Goal: Information Seeking & Learning: Learn about a topic

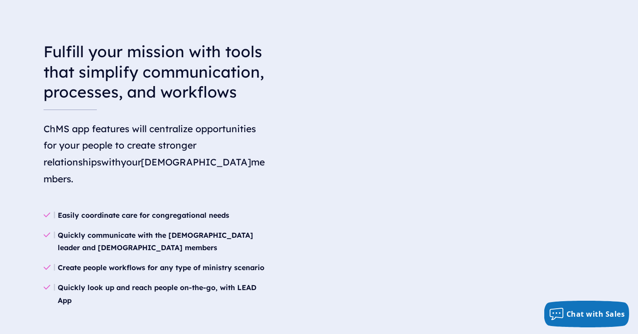
scroll to position [1095, 0]
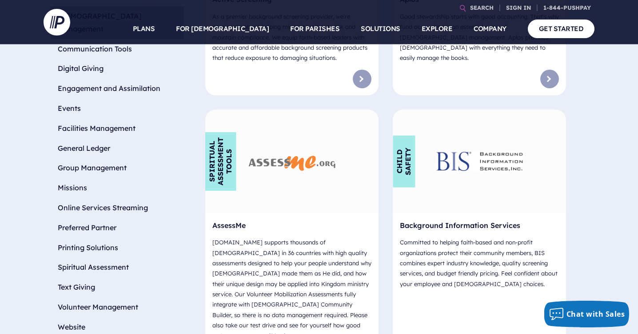
scroll to position [467, 0]
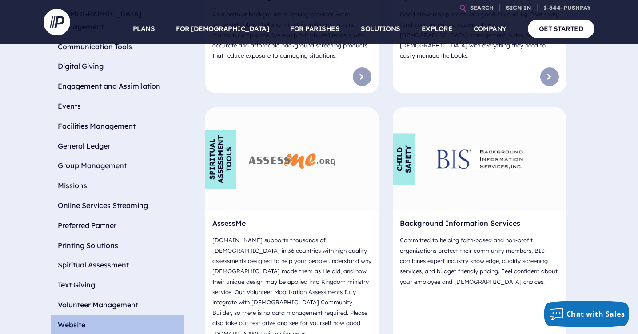
click at [88, 315] on li "Website" at bounding box center [117, 325] width 133 height 20
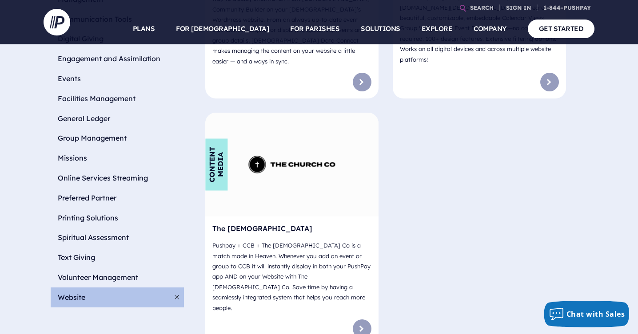
scroll to position [498, 0]
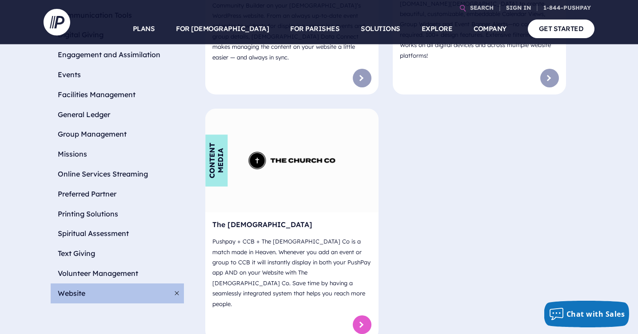
click at [362, 316] on link at bounding box center [362, 325] width 19 height 19
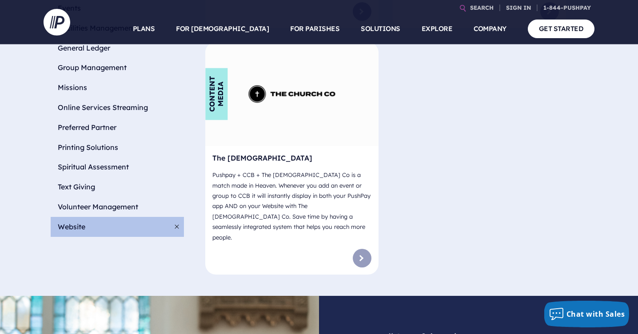
scroll to position [562, 0]
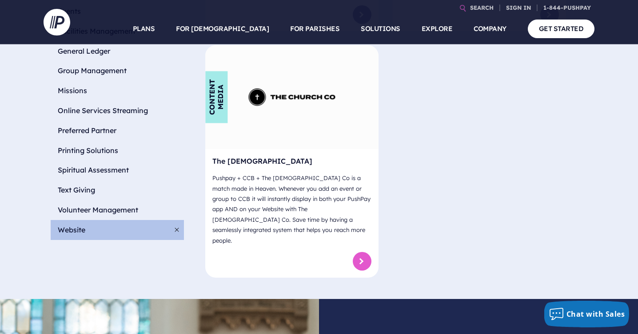
click at [363, 252] on link at bounding box center [362, 261] width 19 height 19
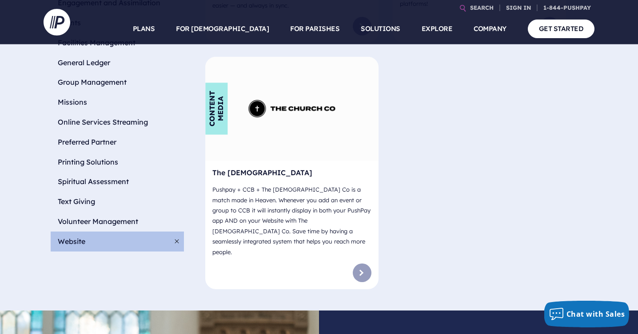
scroll to position [554, 0]
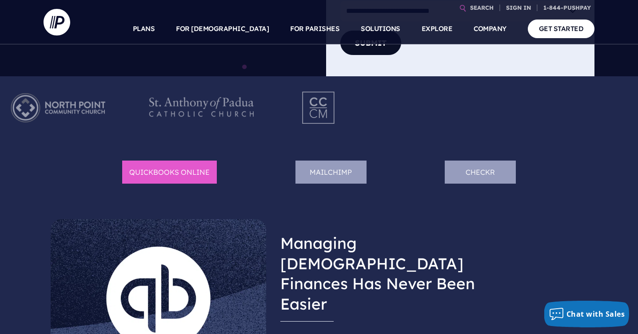
scroll to position [298, 0]
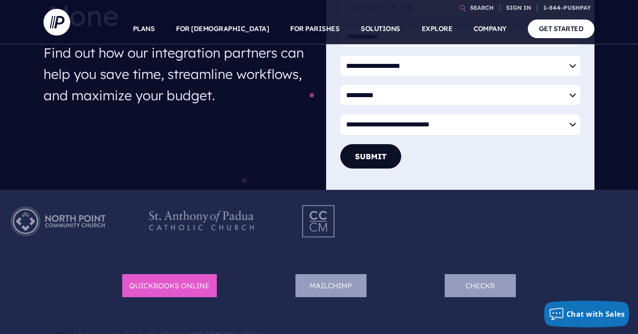
scroll to position [179, 0]
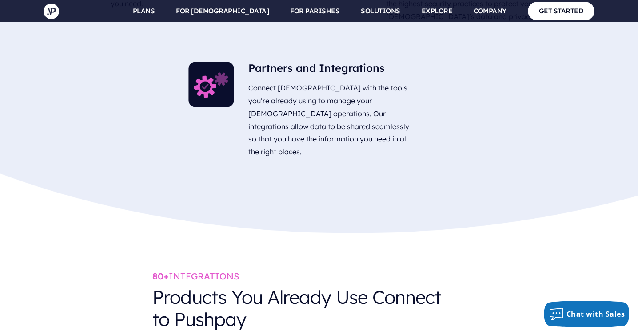
scroll to position [3181, 0]
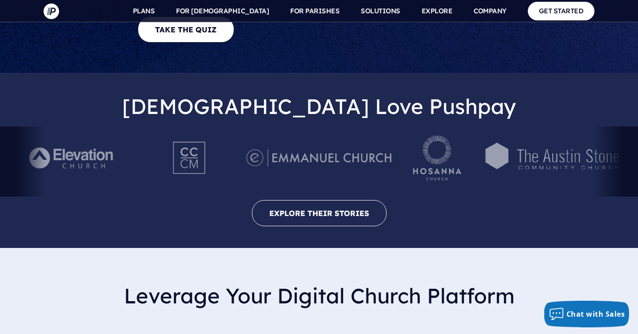
scroll to position [2530, 0]
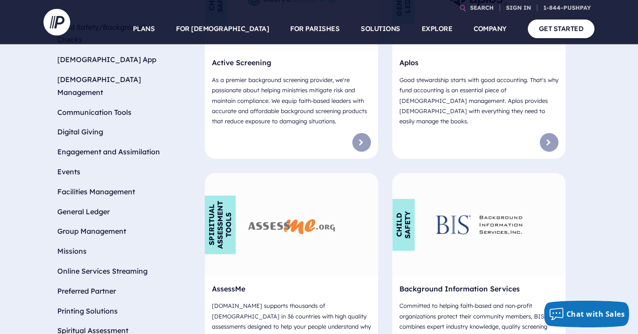
scroll to position [401, 0]
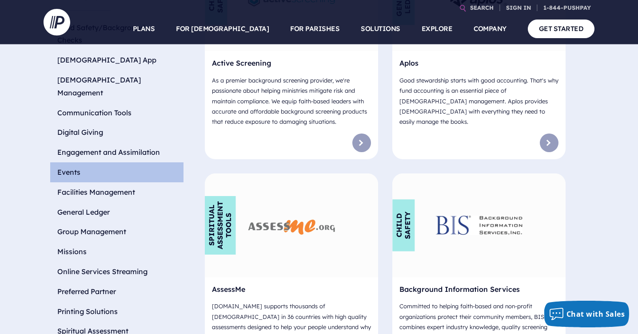
click at [77, 163] on li "Events" at bounding box center [116, 173] width 133 height 20
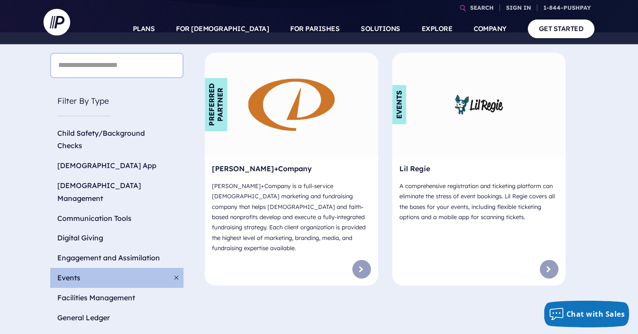
scroll to position [296, 0]
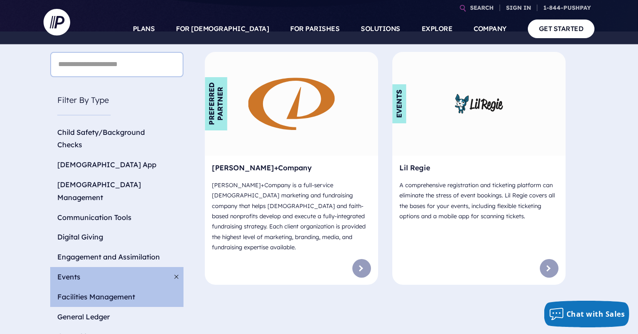
click at [111, 287] on li "Facilities Management" at bounding box center [116, 297] width 133 height 20
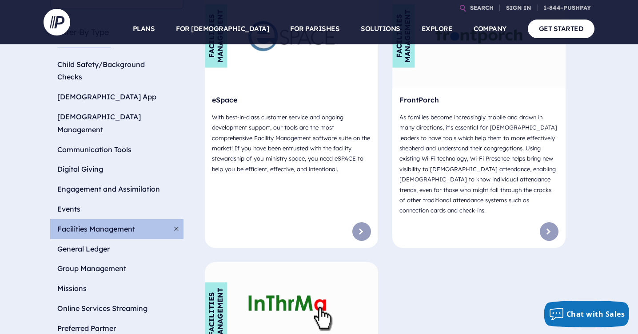
scroll to position [373, 0]
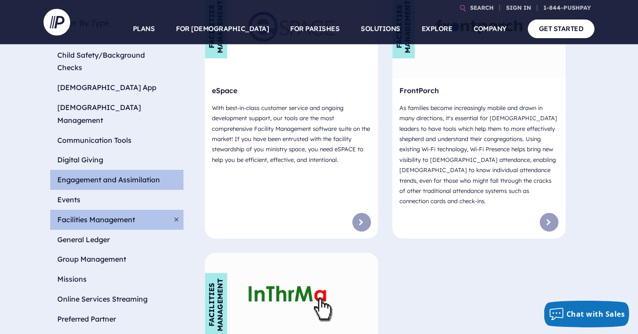
click at [89, 170] on li "Engagement and Assimilation" at bounding box center [116, 180] width 133 height 20
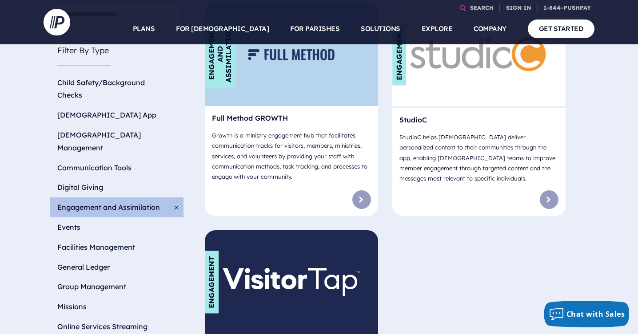
scroll to position [345, 0]
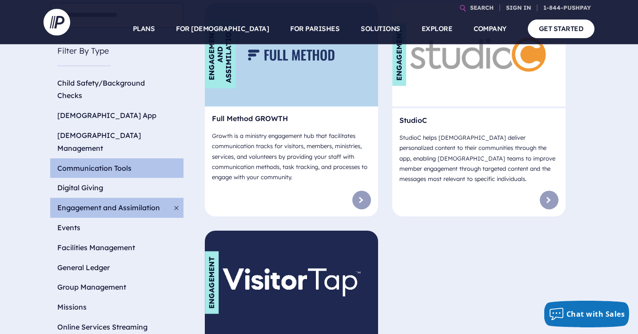
click at [100, 159] on li "Communication Tools" at bounding box center [116, 169] width 133 height 20
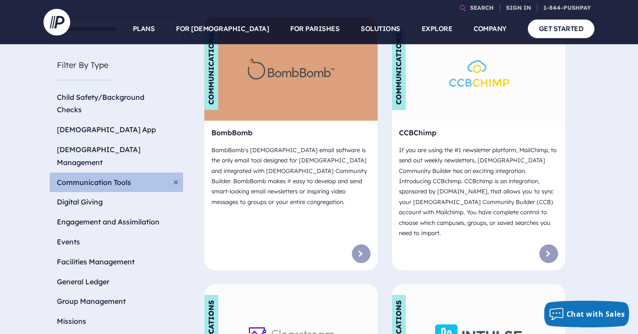
scroll to position [334, 1]
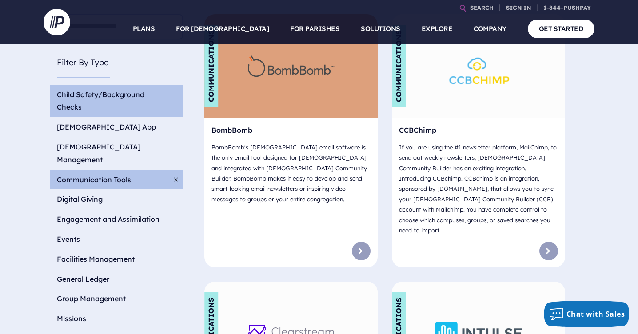
click at [75, 87] on li "Child Safety/Background Checks" at bounding box center [116, 101] width 133 height 33
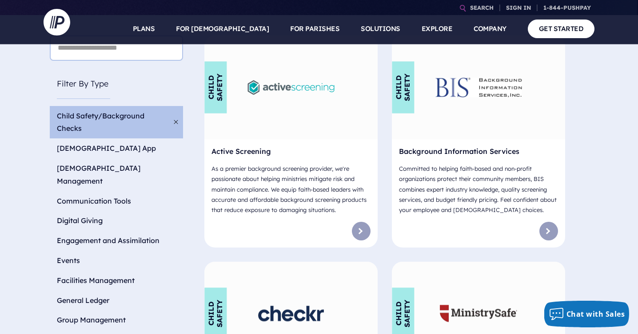
scroll to position [348, 1]
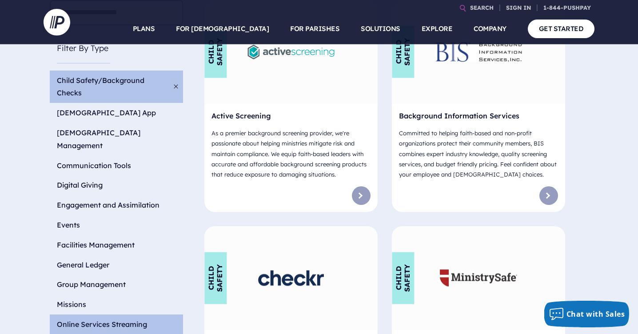
click at [88, 315] on li "Online Services Streaming" at bounding box center [116, 325] width 133 height 20
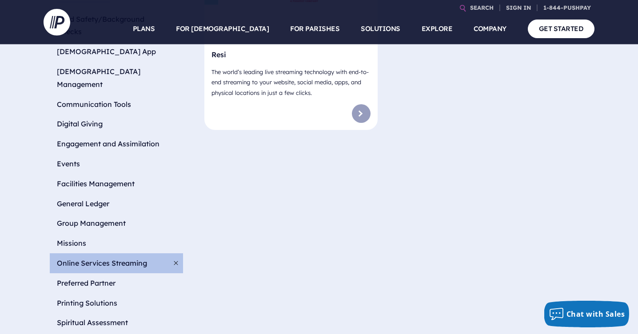
scroll to position [410, 1]
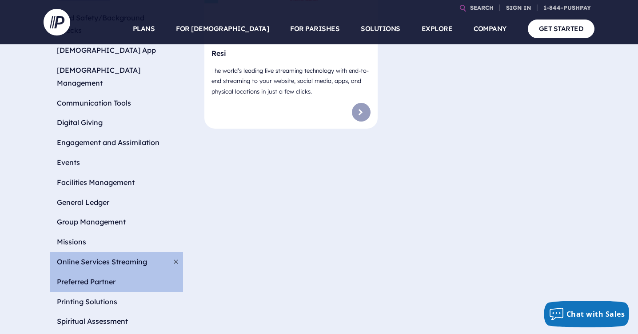
click at [74, 272] on li "Preferred Partner" at bounding box center [116, 282] width 133 height 20
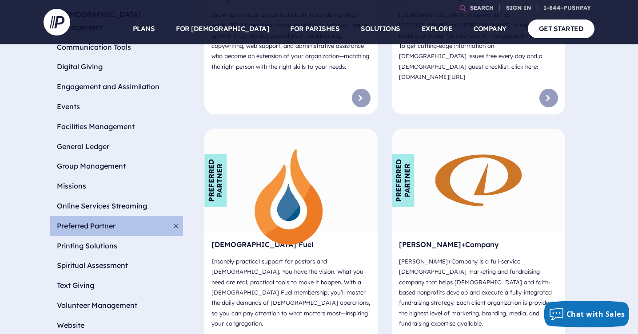
scroll to position [464, 1]
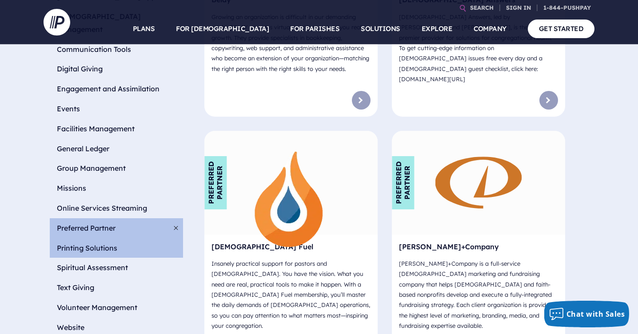
click at [109, 238] on li "Printing Solutions" at bounding box center [116, 248] width 133 height 20
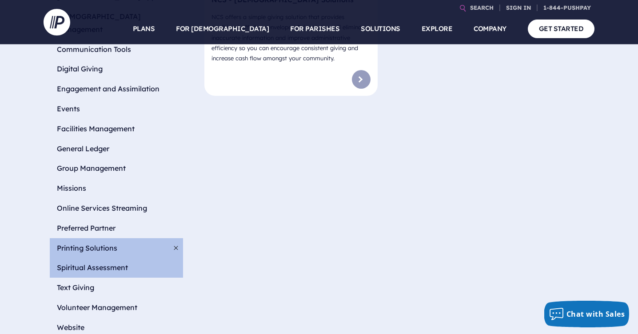
click at [99, 258] on li "Spiritual Assessment" at bounding box center [116, 268] width 133 height 20
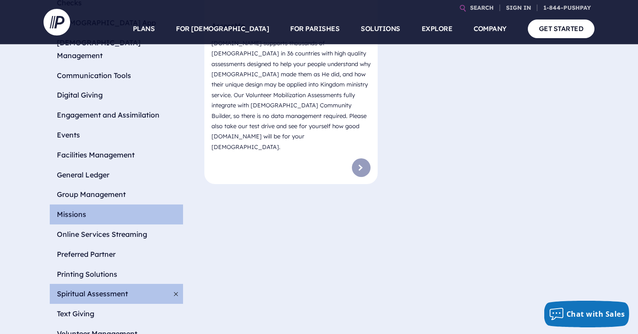
scroll to position [439, 1]
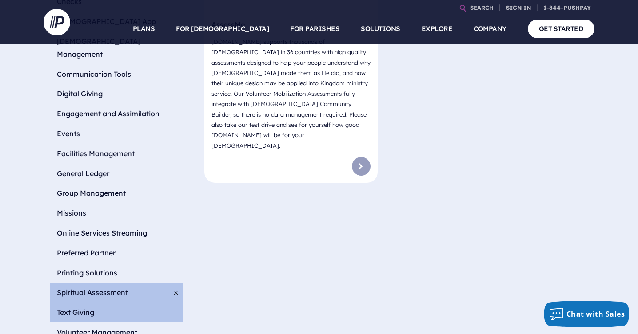
click at [79, 303] on li "Text Giving" at bounding box center [116, 313] width 133 height 20
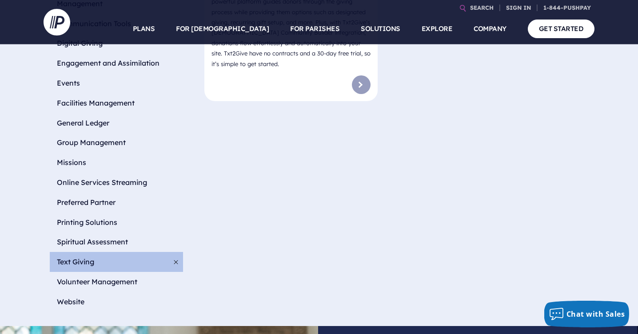
scroll to position [497, 1]
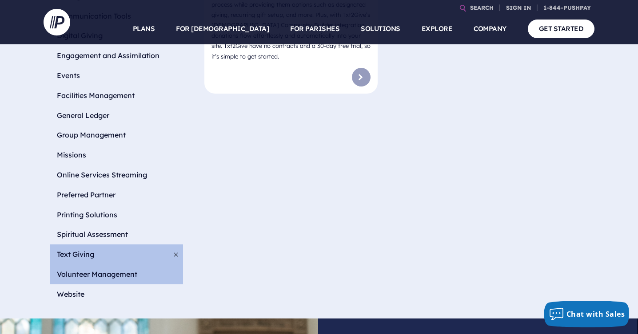
click at [106, 265] on li "Volunteer Management" at bounding box center [116, 275] width 133 height 20
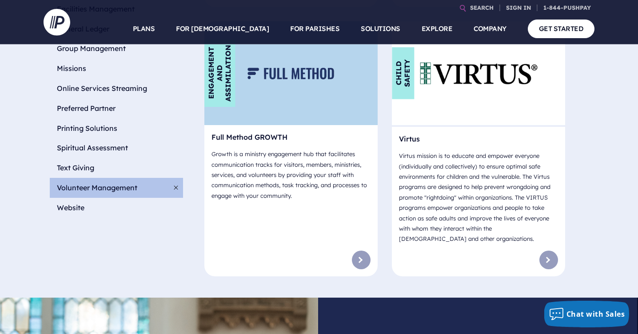
scroll to position [587, 1]
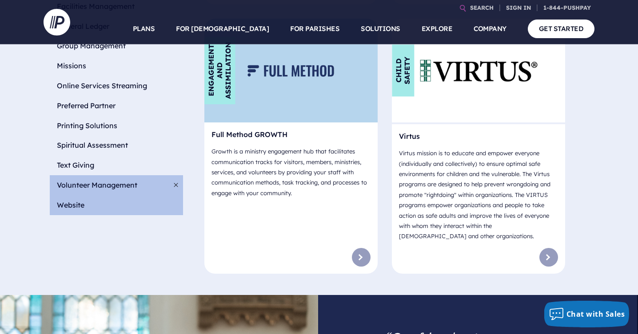
click at [76, 195] on li "Website" at bounding box center [116, 205] width 133 height 20
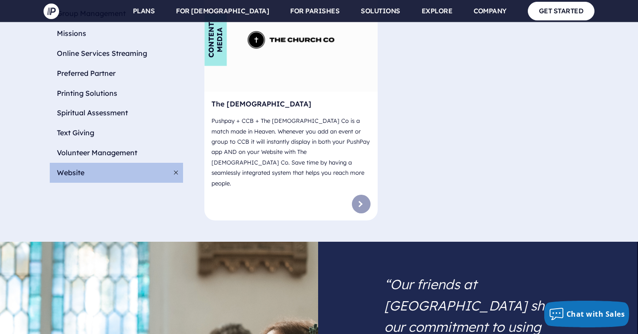
scroll to position [607, 1]
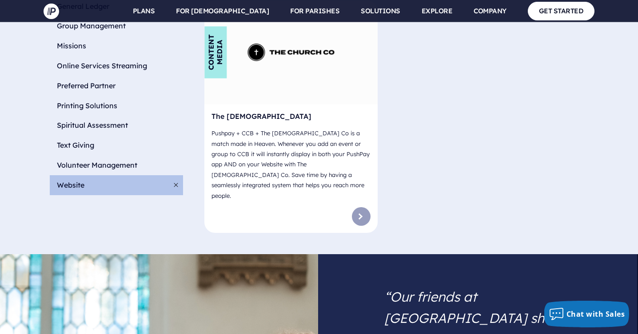
click at [177, 175] on span at bounding box center [176, 185] width 14 height 20
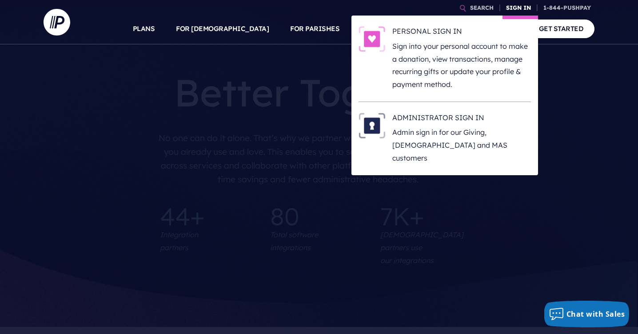
scroll to position [0, 1]
